Goal: Navigation & Orientation: Find specific page/section

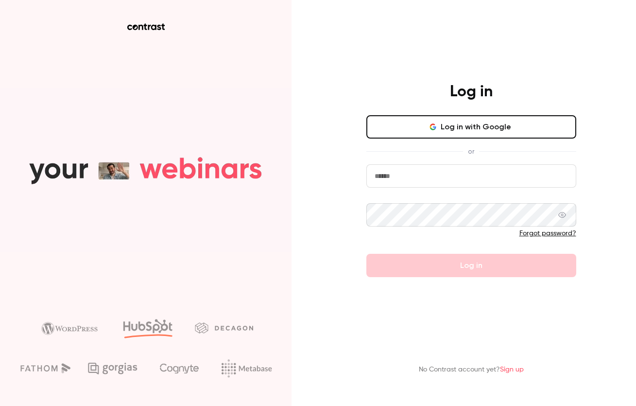
click at [489, 130] on button "Log in with Google" at bounding box center [471, 126] width 210 height 23
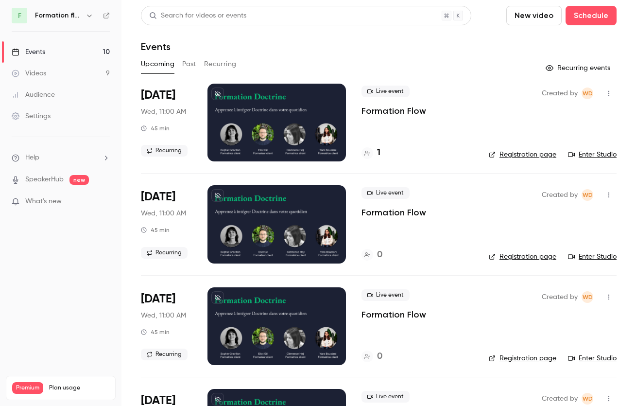
click at [47, 15] on h6 "Formation flow" at bounding box center [58, 16] width 47 height 10
click at [90, 15] on icon "button" at bounding box center [90, 16] width 8 height 8
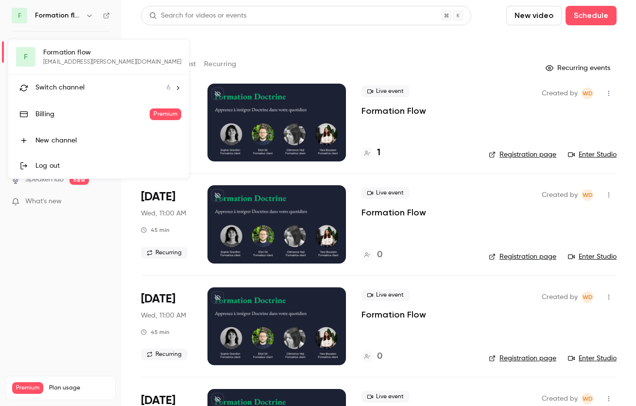
click at [81, 92] on span "Switch channel" at bounding box center [59, 88] width 49 height 10
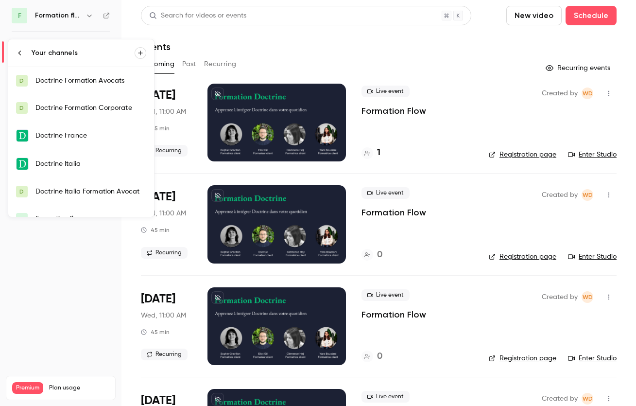
click at [83, 87] on link "D Doctrine Formation Avocats" at bounding box center [81, 80] width 146 height 27
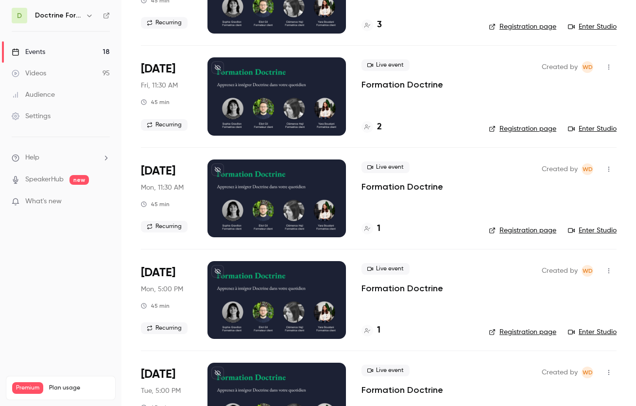
scroll to position [431, 0]
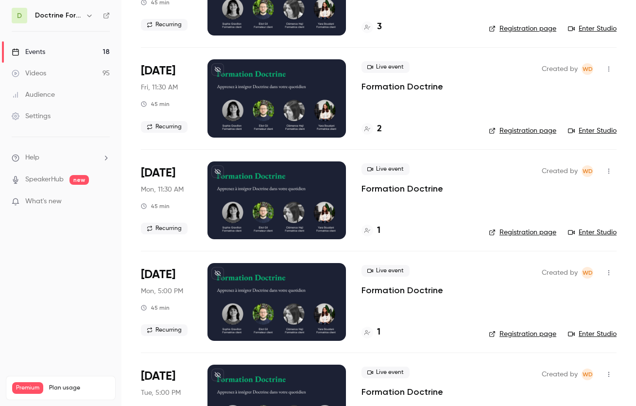
click at [535, 128] on link "Registration page" at bounding box center [523, 131] width 68 height 10
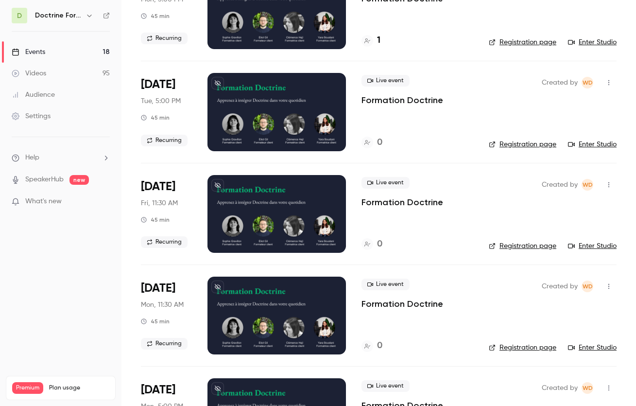
scroll to position [747, 0]
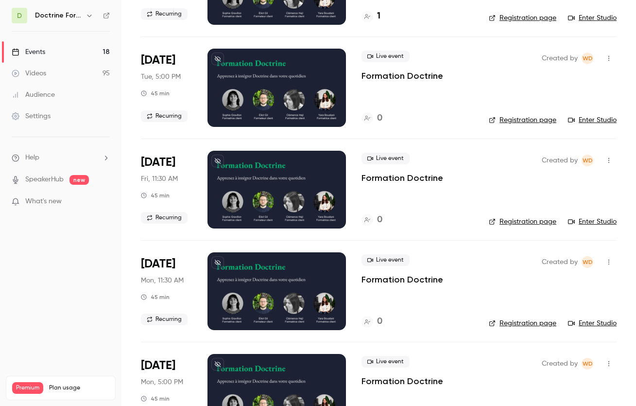
click at [60, 15] on h6 "Doctrine Formation Avocats" at bounding box center [58, 16] width 47 height 10
click at [86, 15] on icon "button" at bounding box center [90, 16] width 8 height 8
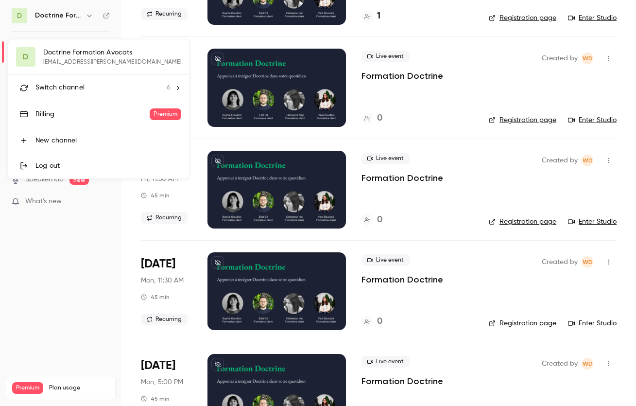
click at [76, 84] on span "Switch channel" at bounding box center [59, 88] width 49 height 10
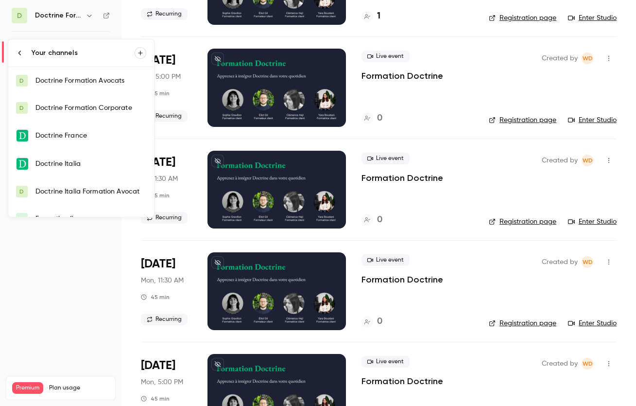
click at [70, 110] on div "Doctrine Formation Corporate" at bounding box center [90, 108] width 111 height 10
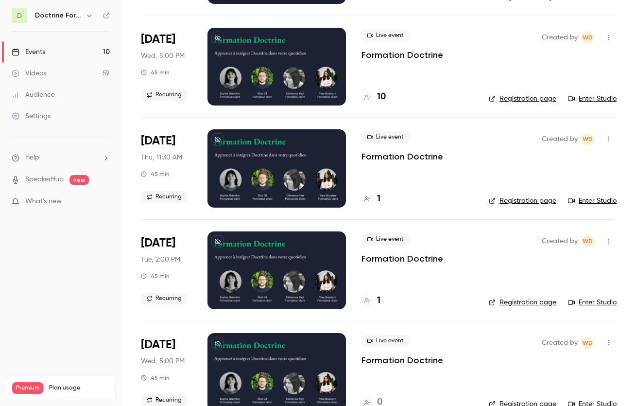
scroll to position [668, 0]
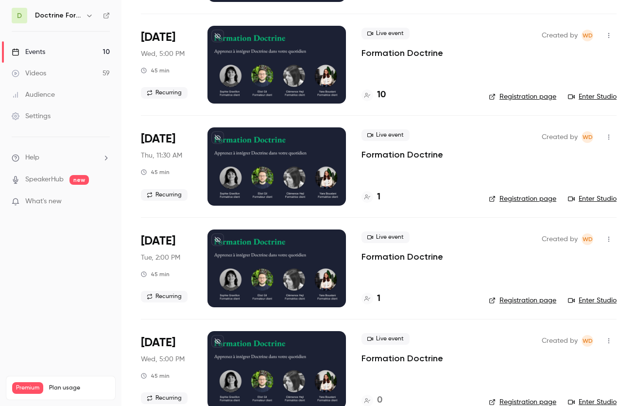
click at [517, 198] on link "Registration page" at bounding box center [523, 199] width 68 height 10
